Goal: Transaction & Acquisition: Purchase product/service

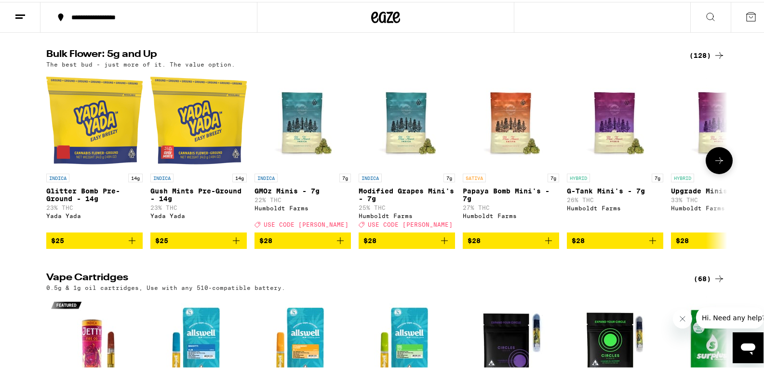
scroll to position [1206, 0]
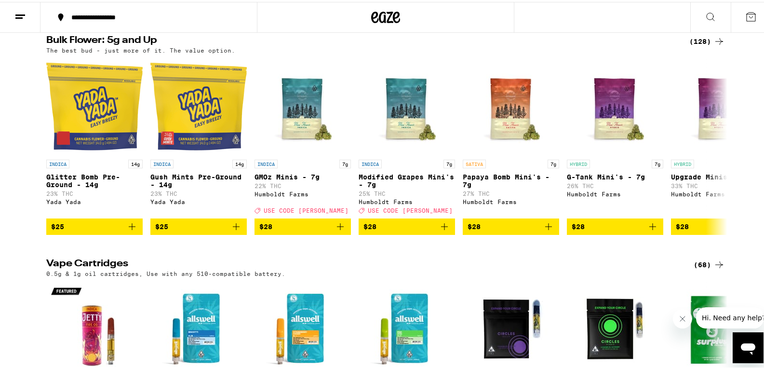
click at [698, 45] on div "(128)" at bounding box center [708, 40] width 36 height 12
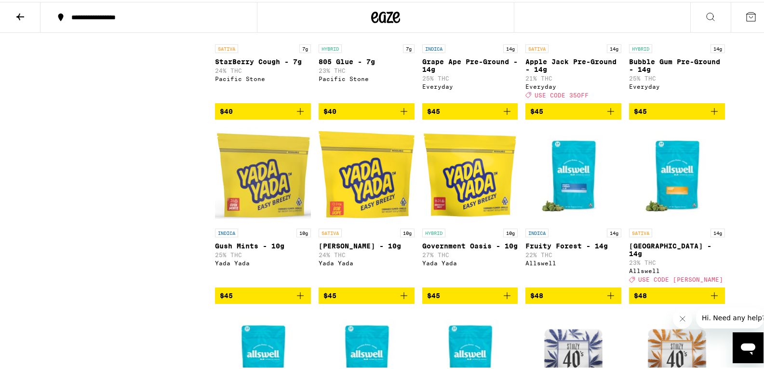
scroll to position [1447, 0]
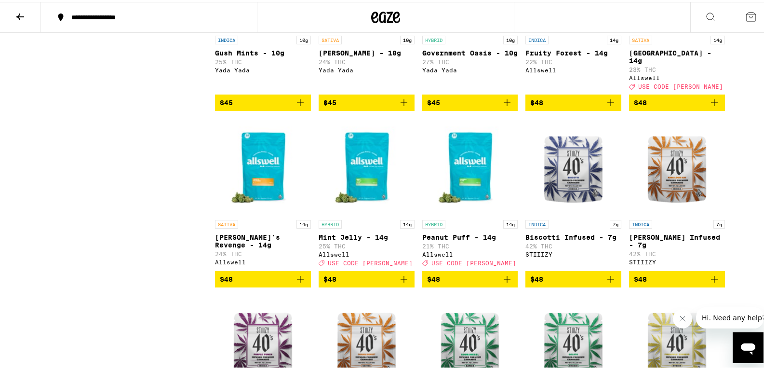
click at [9, 17] on button at bounding box center [20, 15] width 41 height 30
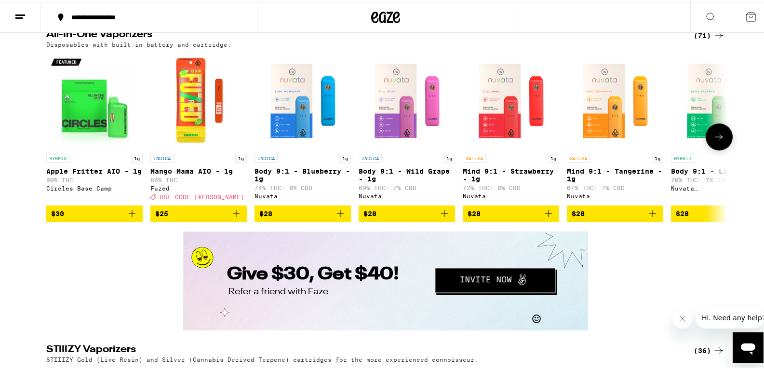
scroll to position [1640, 0]
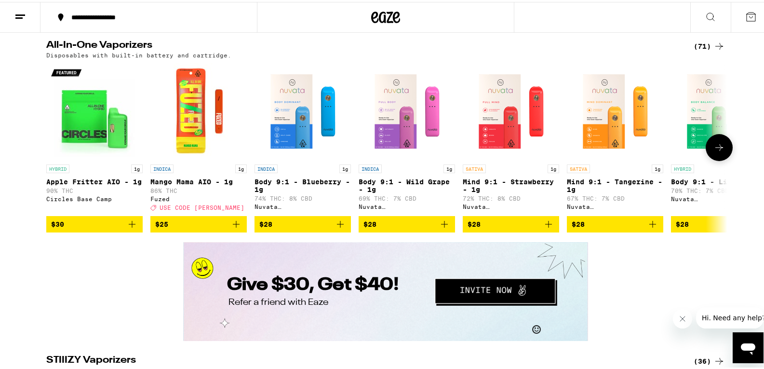
click at [715, 159] on button at bounding box center [719, 145] width 27 height 27
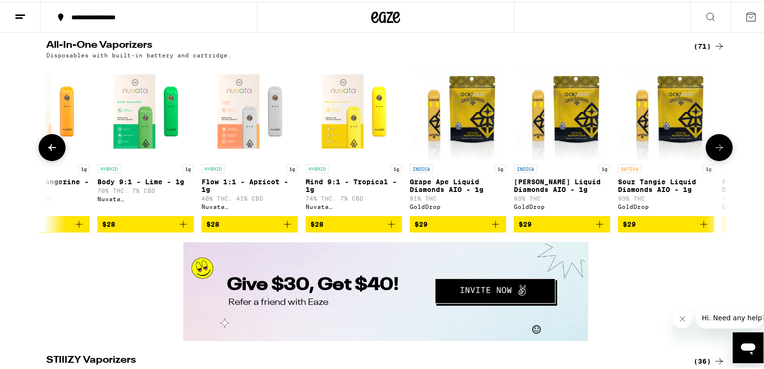
click at [715, 151] on icon at bounding box center [720, 146] width 12 height 12
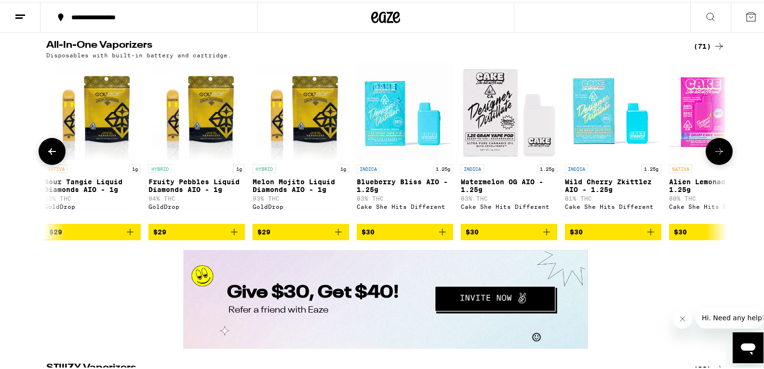
click at [715, 163] on button at bounding box center [719, 149] width 27 height 27
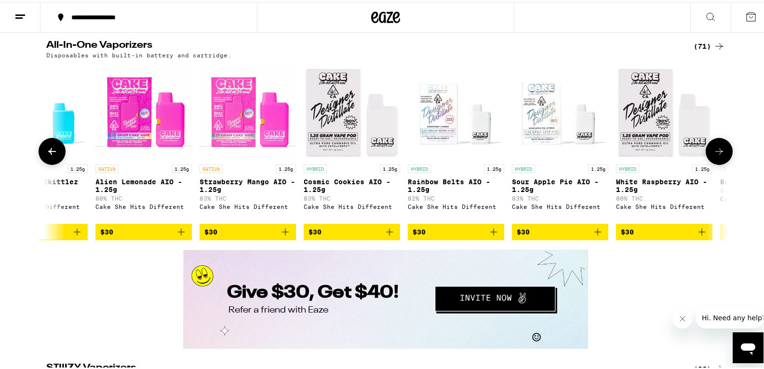
click at [715, 163] on button at bounding box center [719, 149] width 27 height 27
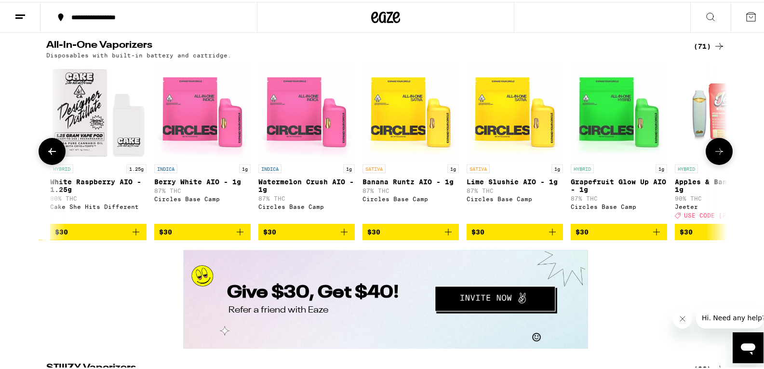
scroll to position [0, 2295]
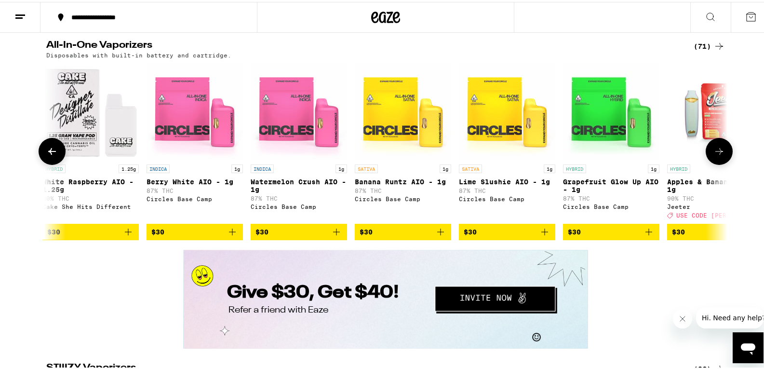
click at [719, 155] on icon at bounding box center [720, 150] width 12 height 12
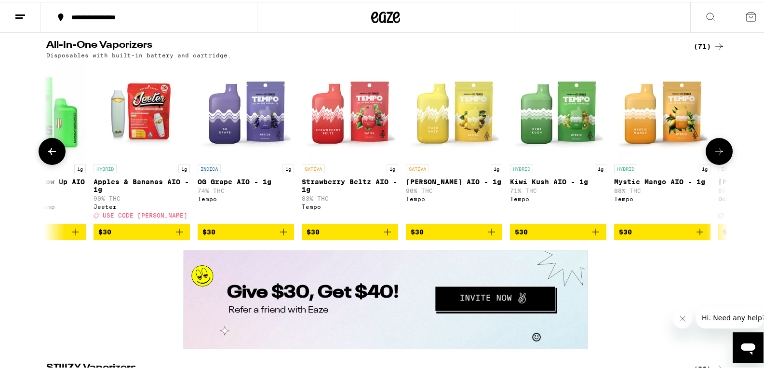
click at [719, 155] on icon at bounding box center [720, 150] width 12 height 12
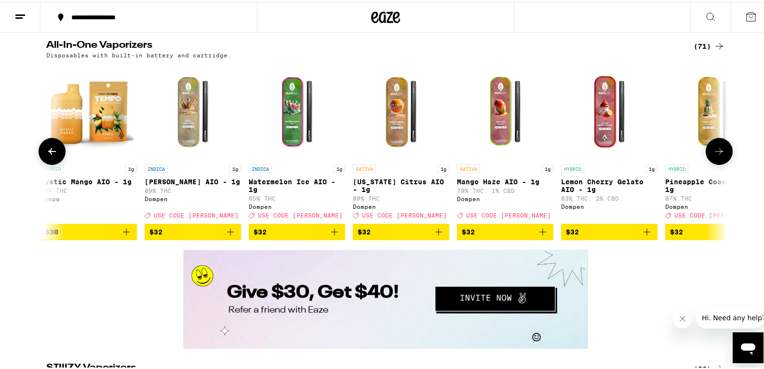
click at [719, 155] on icon at bounding box center [720, 150] width 12 height 12
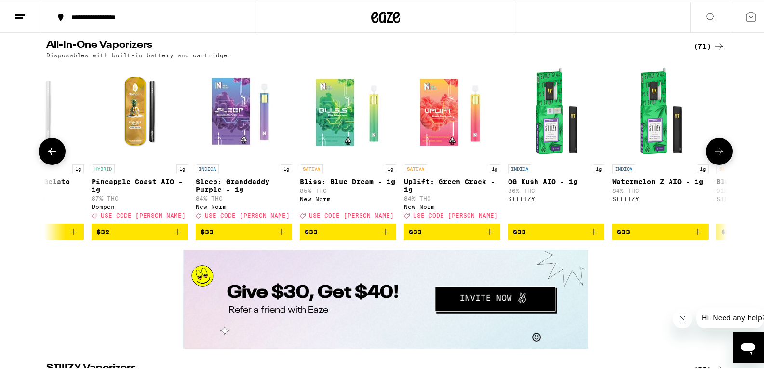
click at [719, 155] on icon at bounding box center [720, 150] width 12 height 12
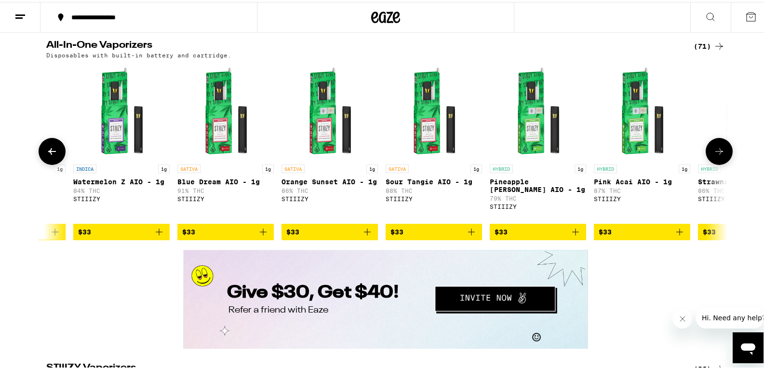
click at [719, 155] on icon at bounding box center [720, 150] width 12 height 12
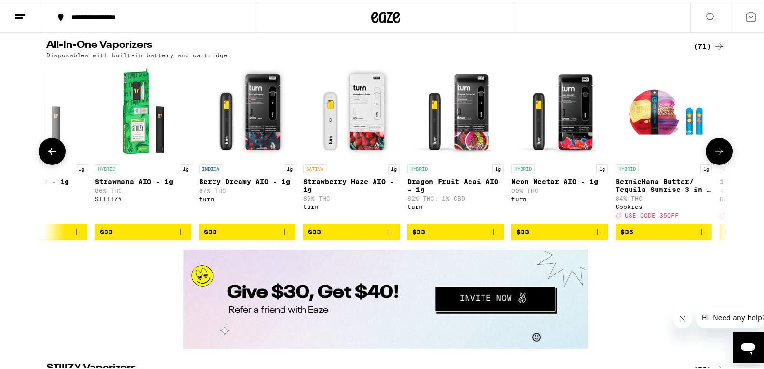
click at [719, 155] on icon at bounding box center [720, 150] width 12 height 12
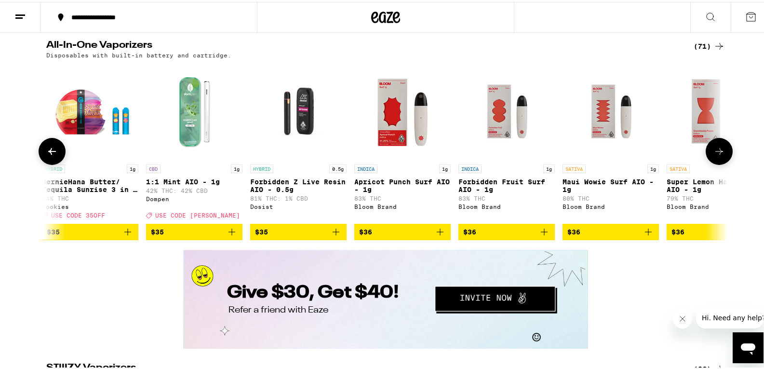
click at [719, 155] on icon at bounding box center [720, 150] width 12 height 12
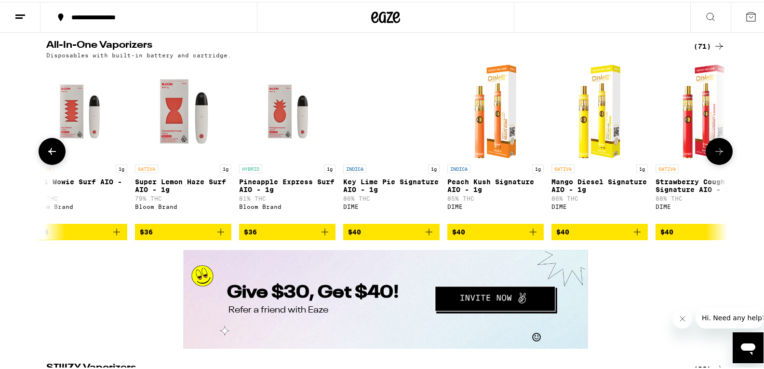
scroll to position [0, 6307]
